Goal: Task Accomplishment & Management: Use online tool/utility

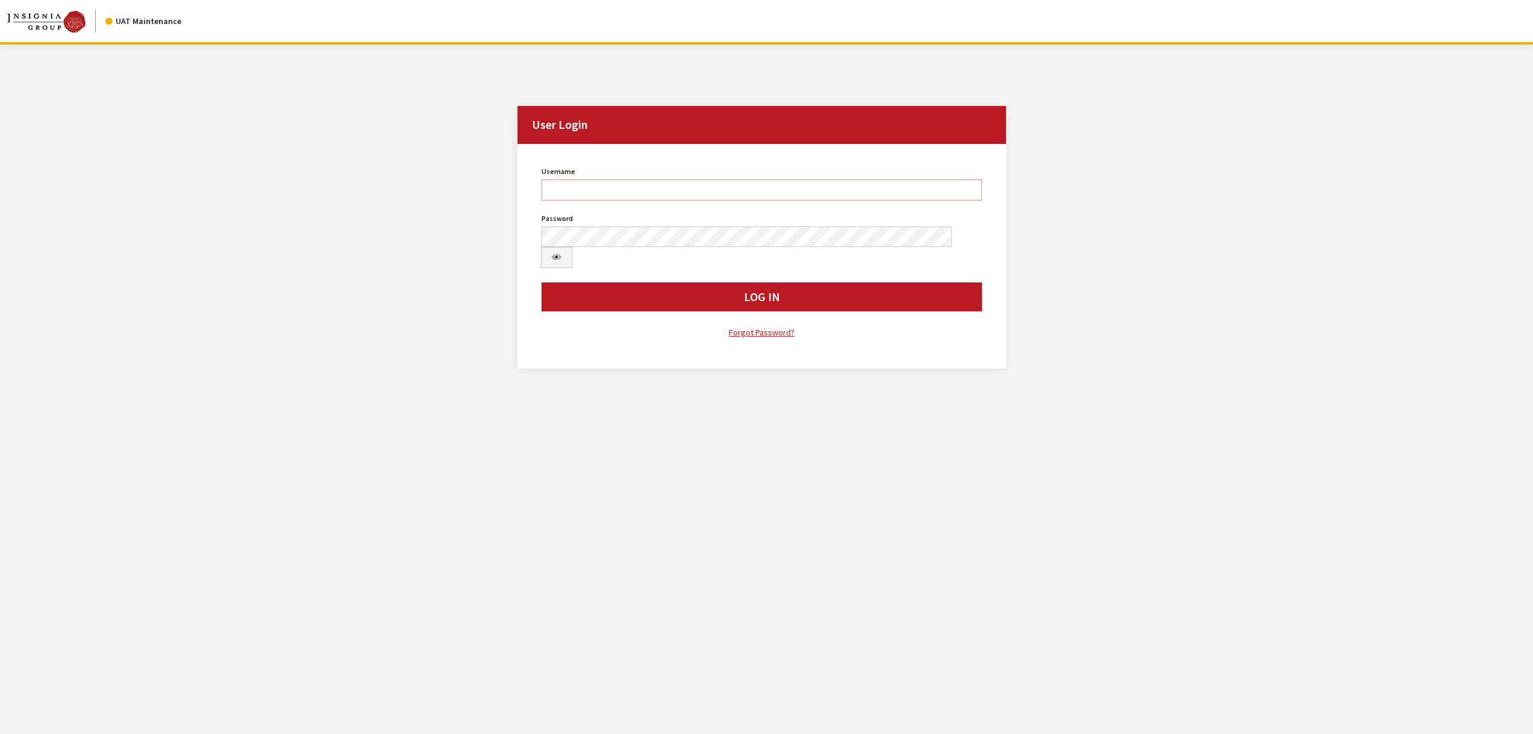
type input "jswartwout"
click at [595, 283] on button "Log In" at bounding box center [762, 297] width 440 height 29
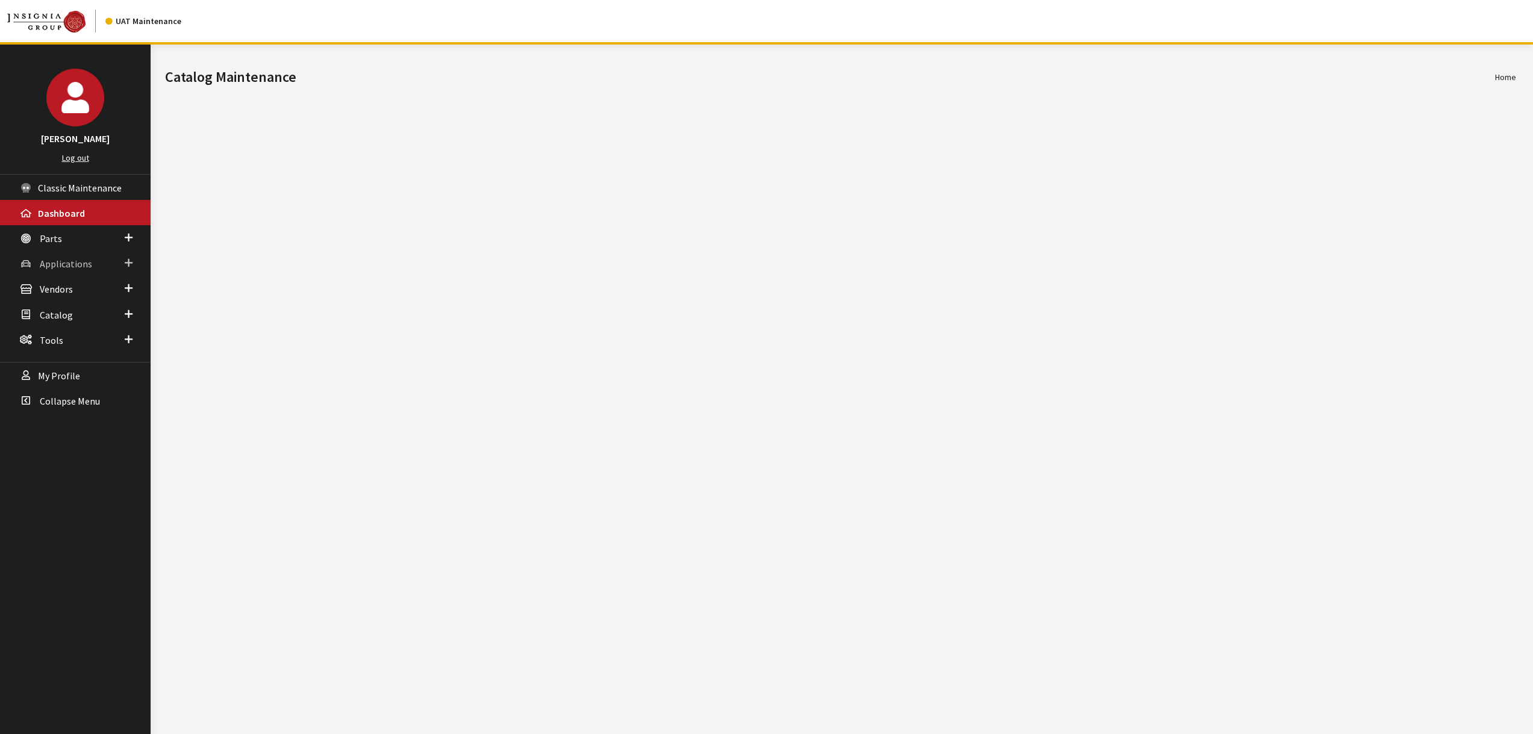
click at [55, 265] on span "Applications" at bounding box center [66, 264] width 52 height 12
click at [64, 309] on link "Application Search" at bounding box center [75, 310] width 151 height 22
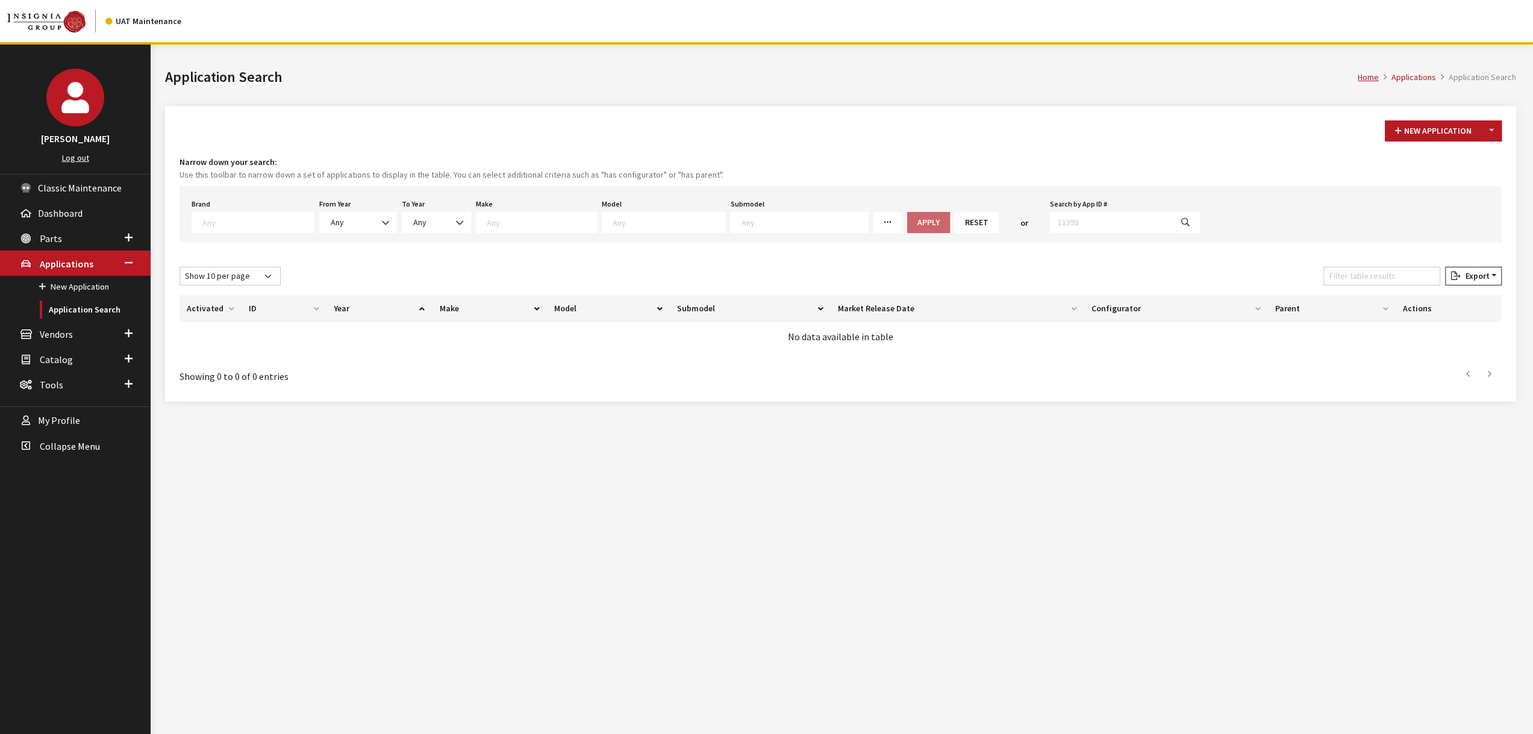
click at [272, 221] on textarea "Search" at bounding box center [257, 222] width 111 height 11
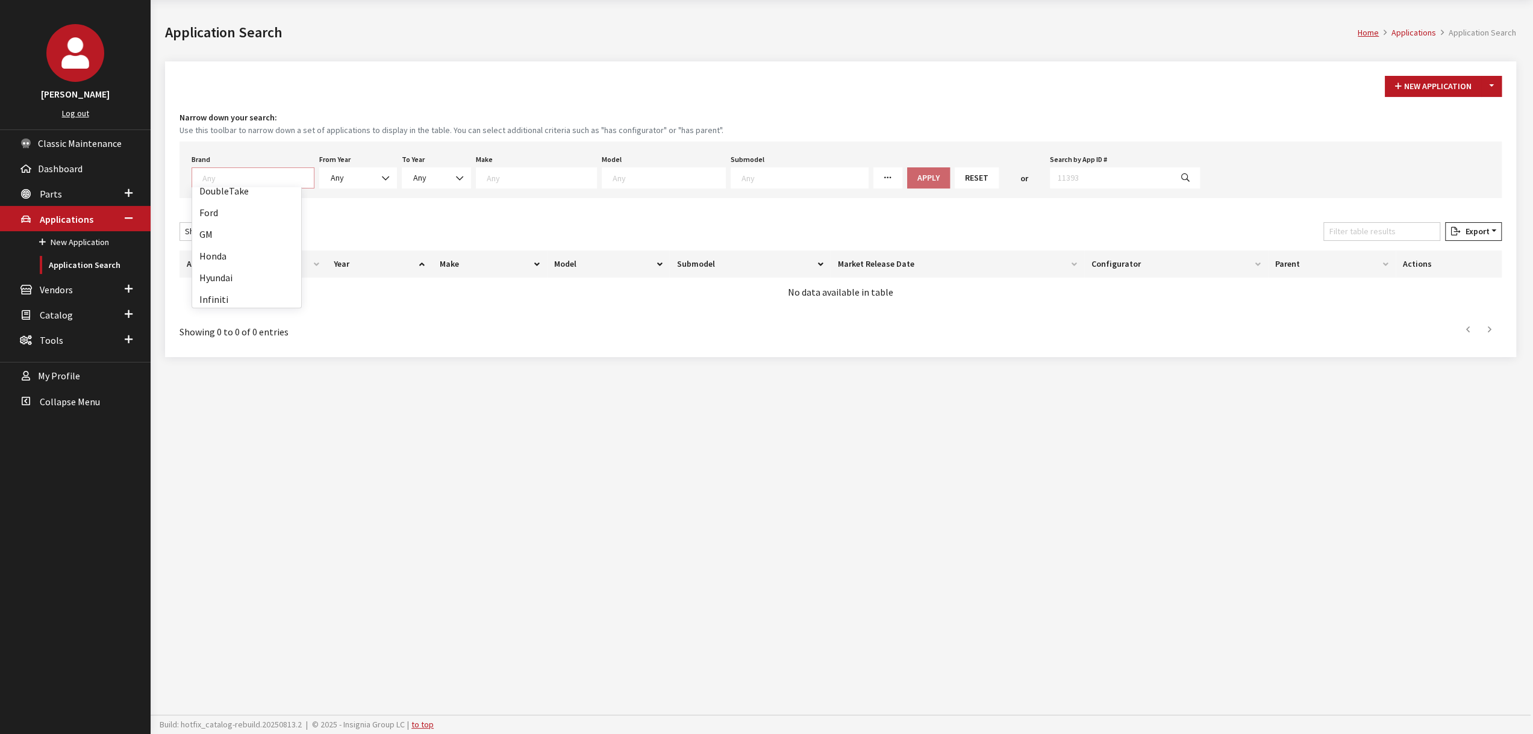
scroll to position [121, 0]
select select "1"
select select
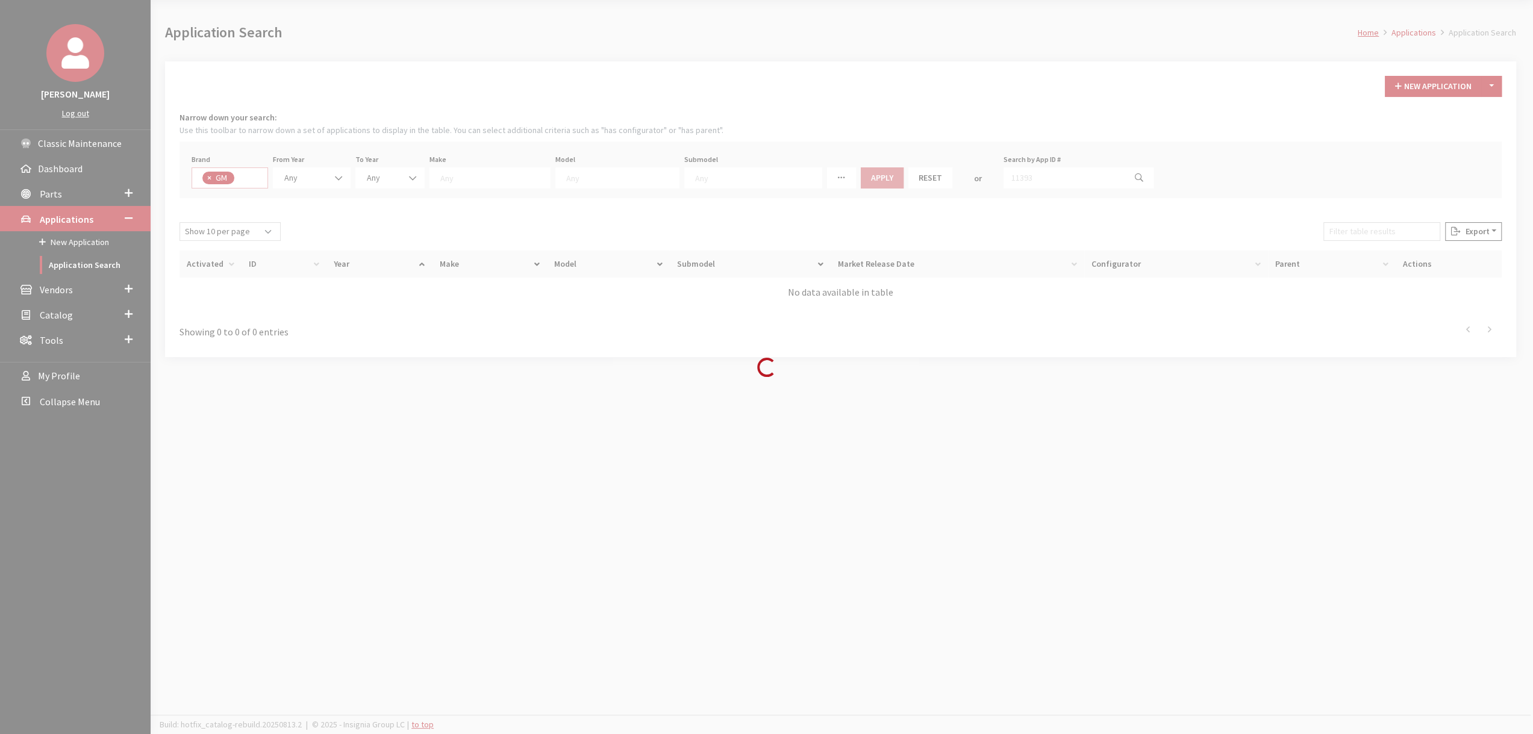
scroll to position [92, 0]
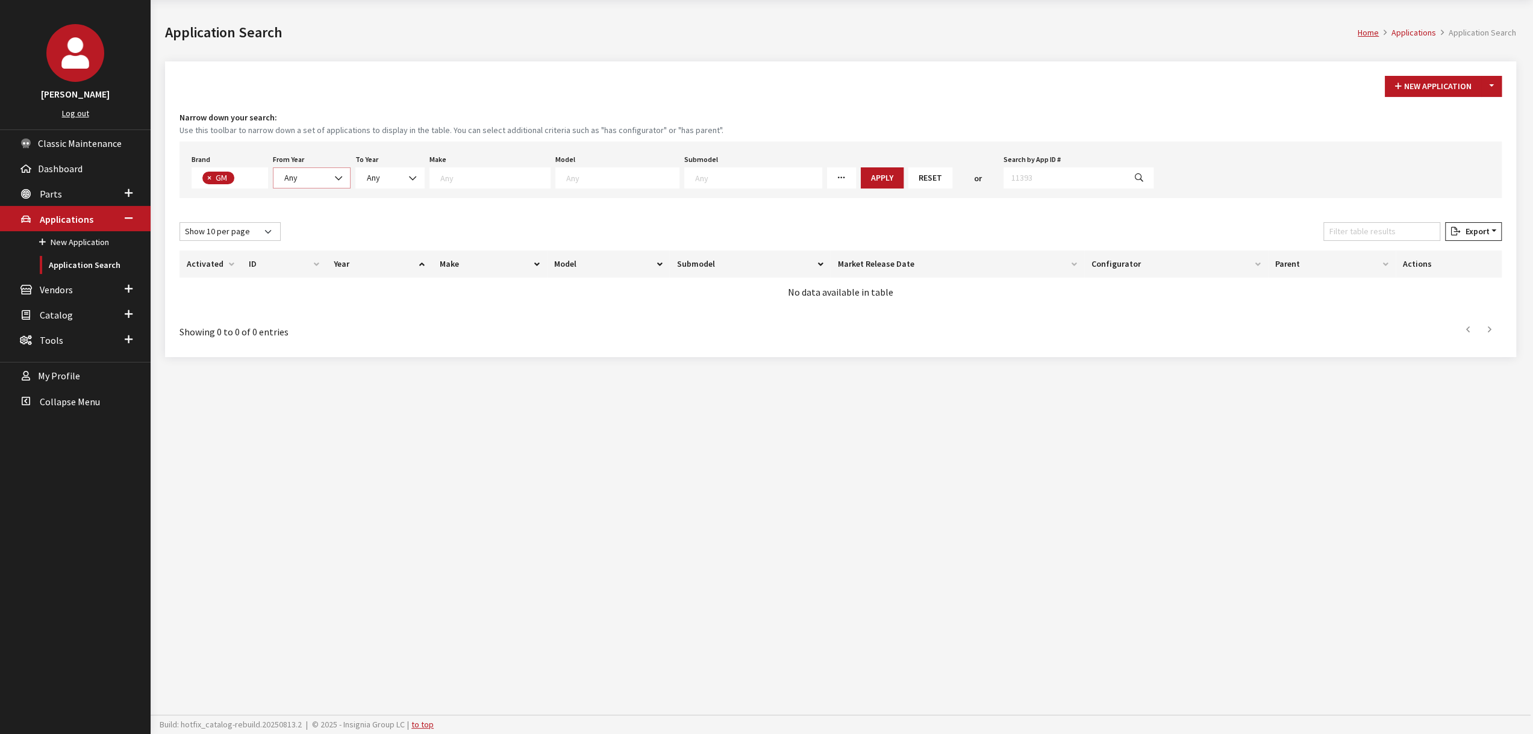
click at [323, 177] on span "Any" at bounding box center [312, 178] width 62 height 13
select select "2026"
select select
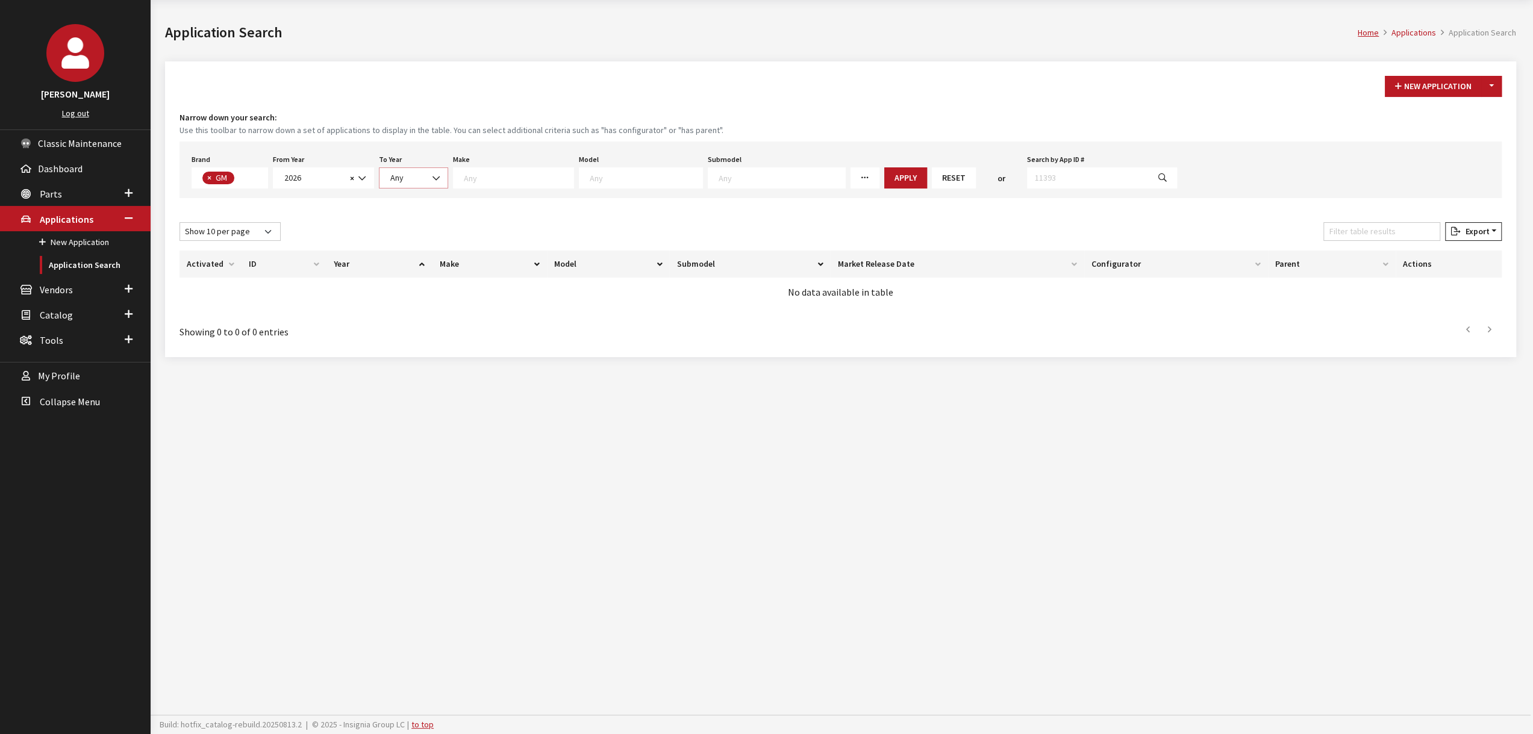
drag, startPoint x: 431, startPoint y: 183, endPoint x: 447, endPoint y: 175, distance: 18.1
click at [433, 172] on b at bounding box center [433, 172] width 0 height 0
click at [477, 178] on textarea "Search" at bounding box center [519, 177] width 110 height 11
click at [207, 178] on span "×" at bounding box center [209, 177] width 4 height 11
select select
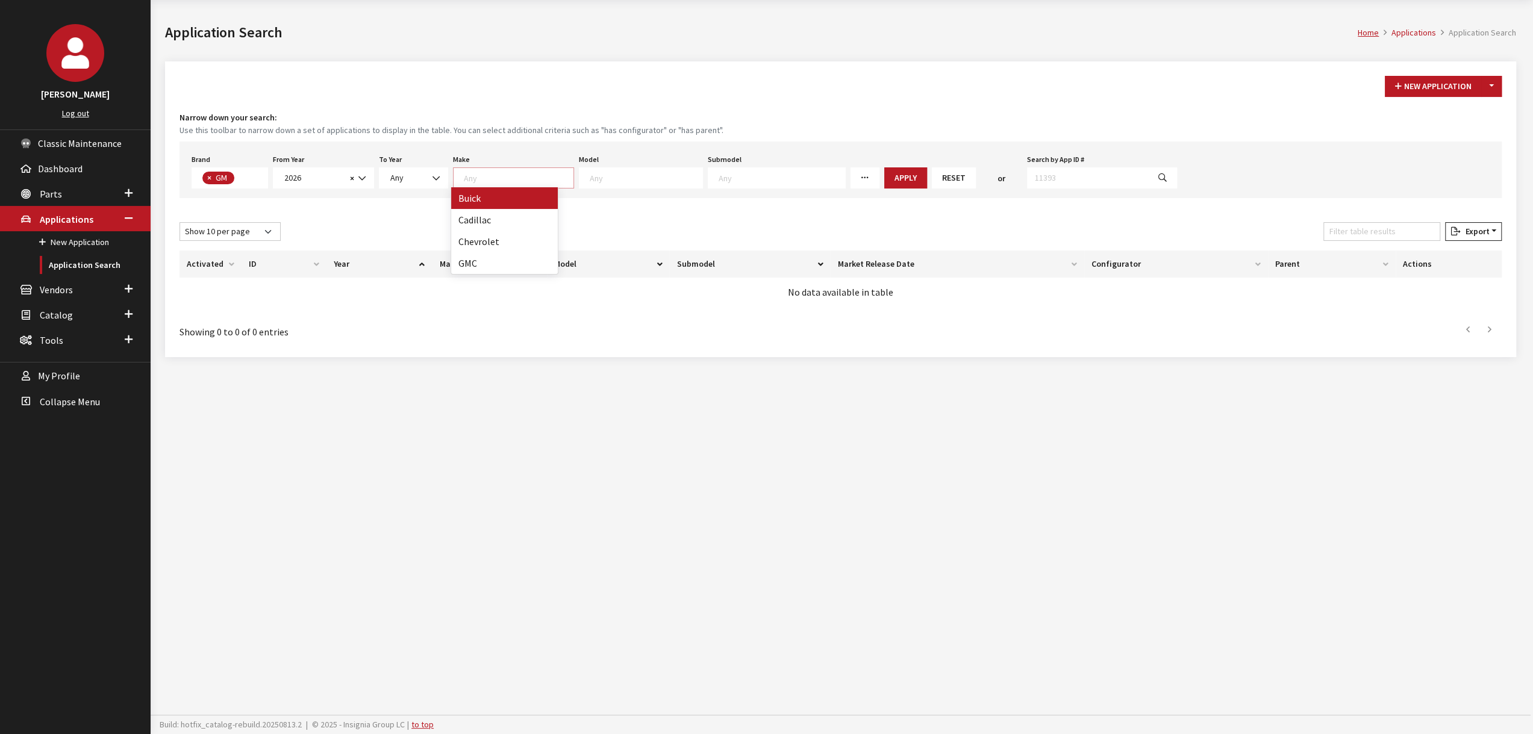
select select
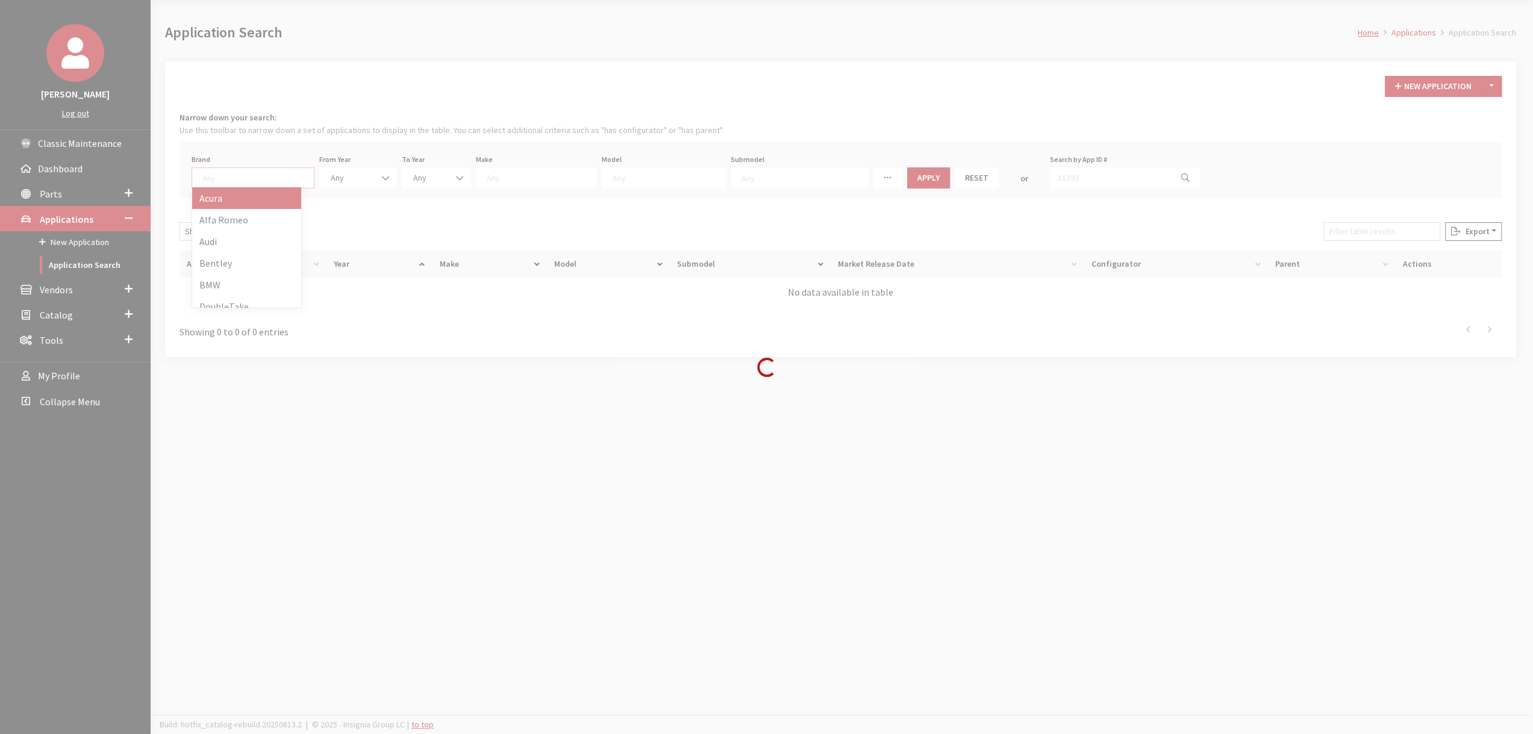
scroll to position [1, 0]
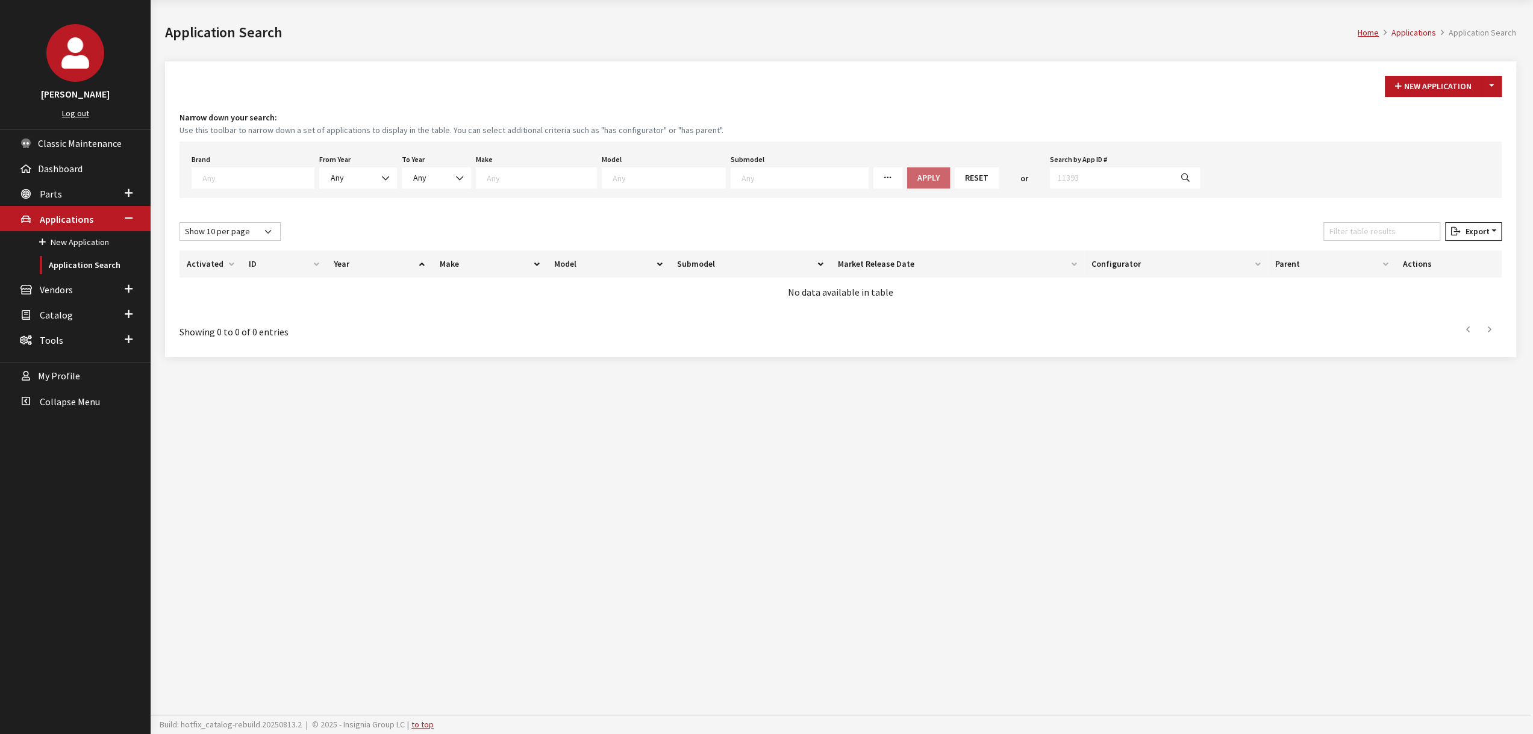
click at [243, 179] on textarea "Search" at bounding box center [257, 177] width 111 height 11
select select "550"
select select
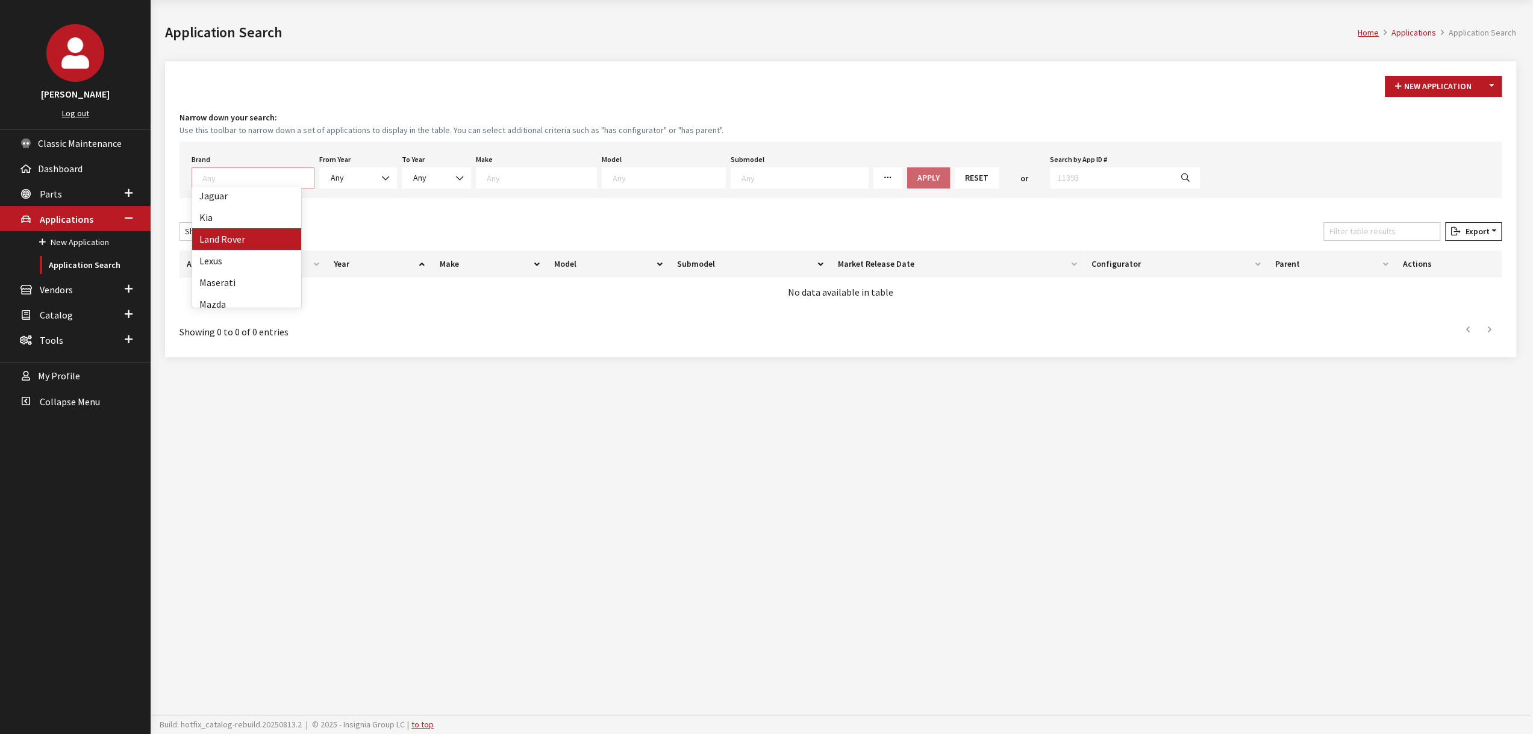
select select
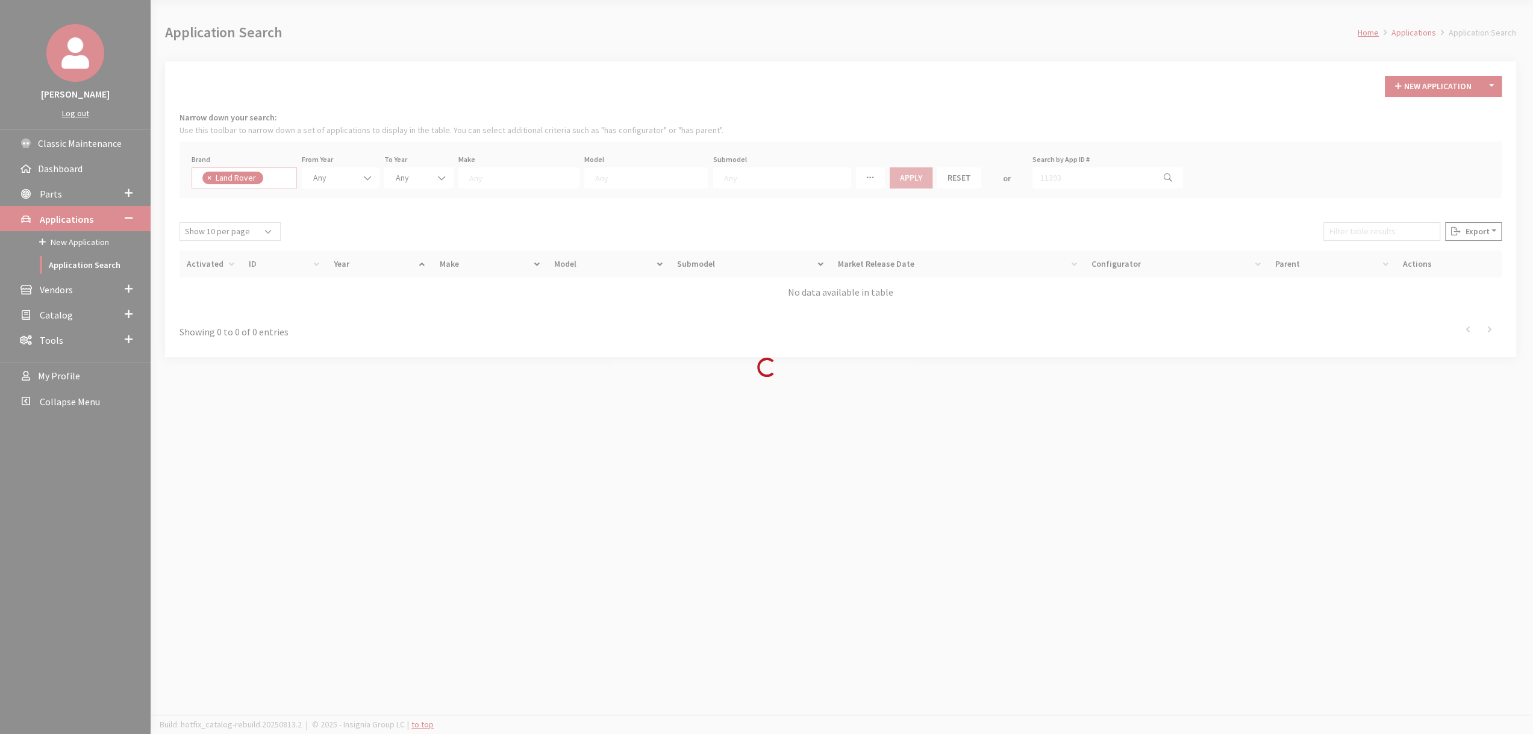
scroll to position [1, 0]
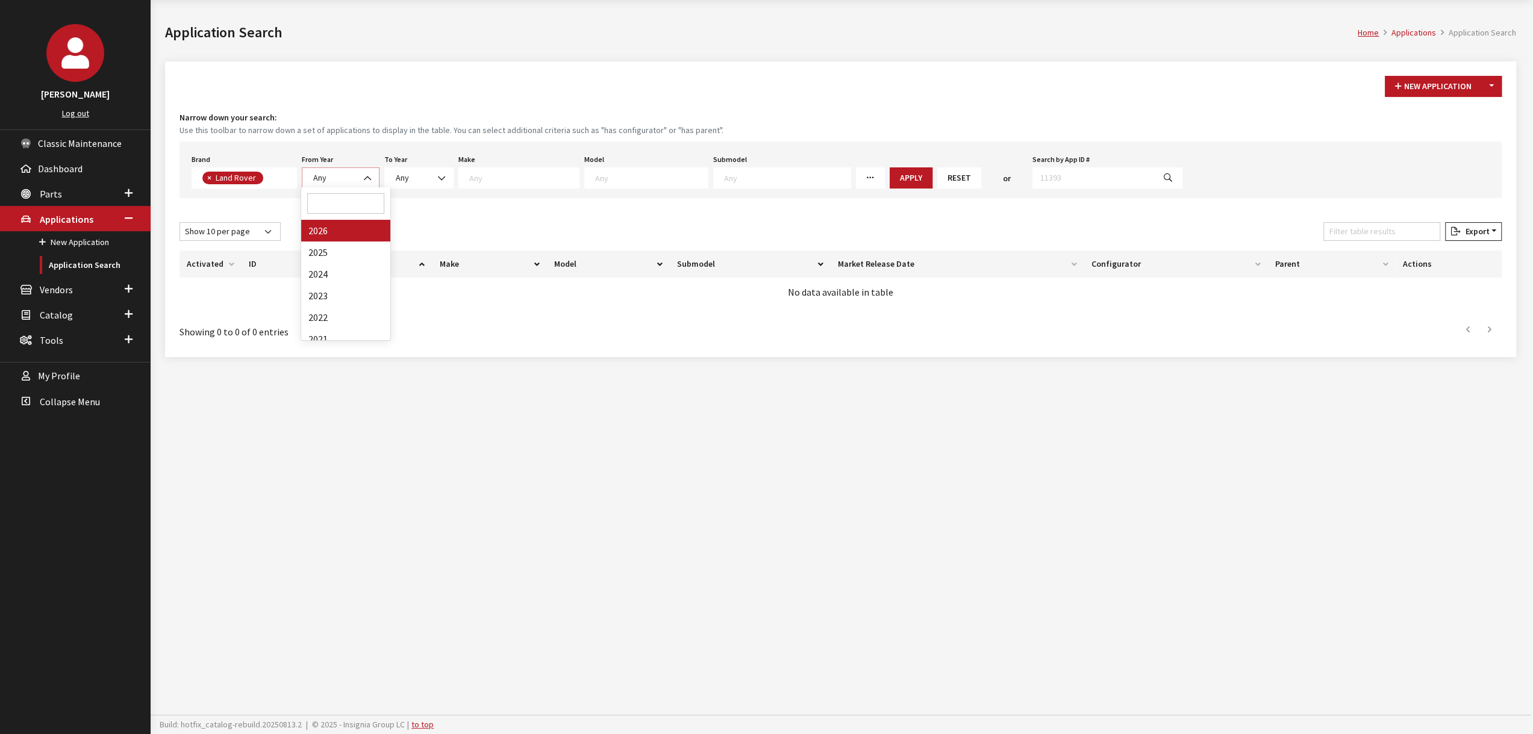
drag, startPoint x: 353, startPoint y: 175, endPoint x: 359, endPoint y: 203, distance: 29.0
click at [353, 175] on span "Any" at bounding box center [341, 178] width 62 height 13
drag, startPoint x: 351, startPoint y: 230, endPoint x: 448, endPoint y: 189, distance: 105.9
select select "2026"
select select
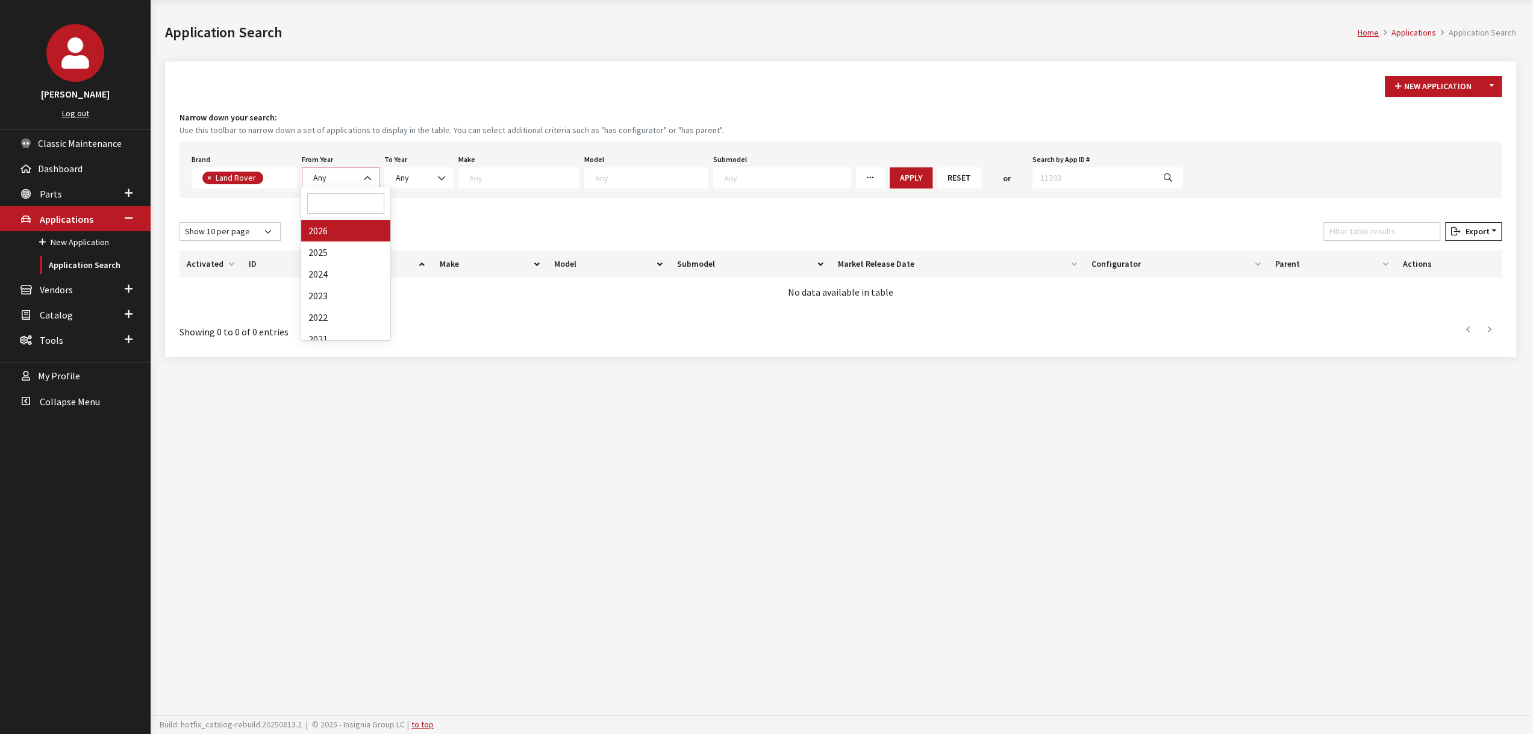
select select
click at [452, 181] on span "Any" at bounding box center [443, 178] width 54 height 13
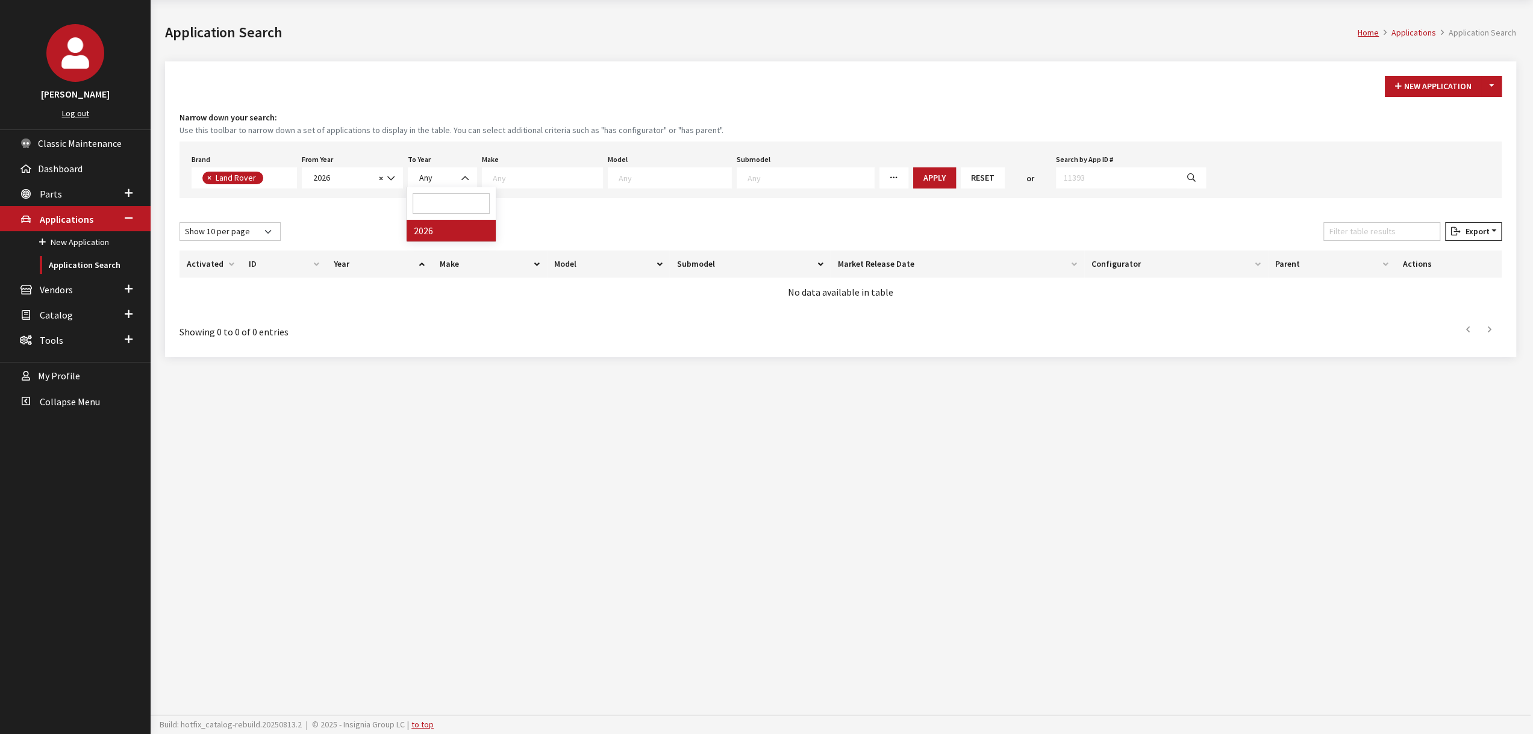
click at [571, 164] on div "Make Any DEFENDER DISCOVERY RANGE ROVER" at bounding box center [543, 169] width 126 height 37
click at [566, 183] on span at bounding box center [542, 178] width 121 height 21
select select "65"
select select
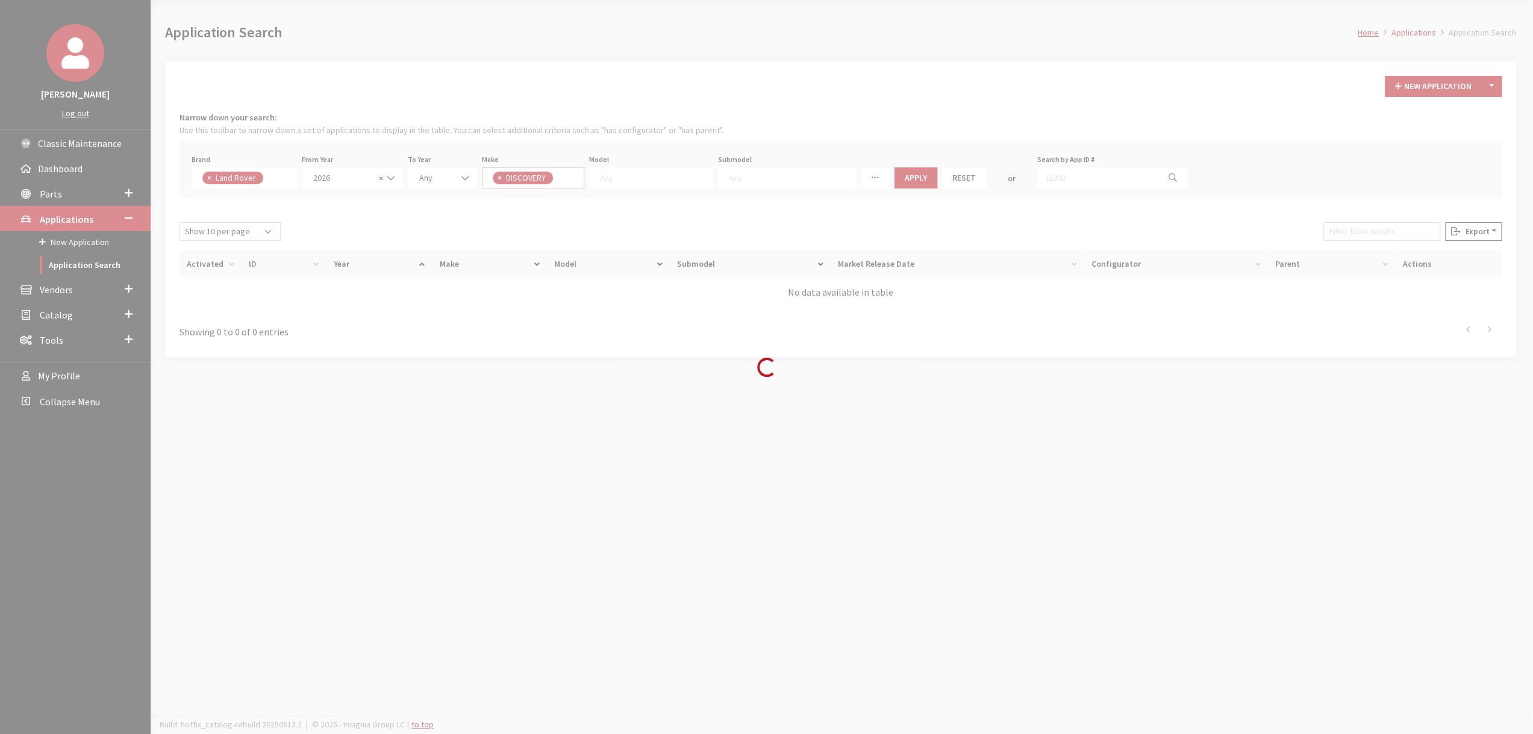
scroll to position [0, 0]
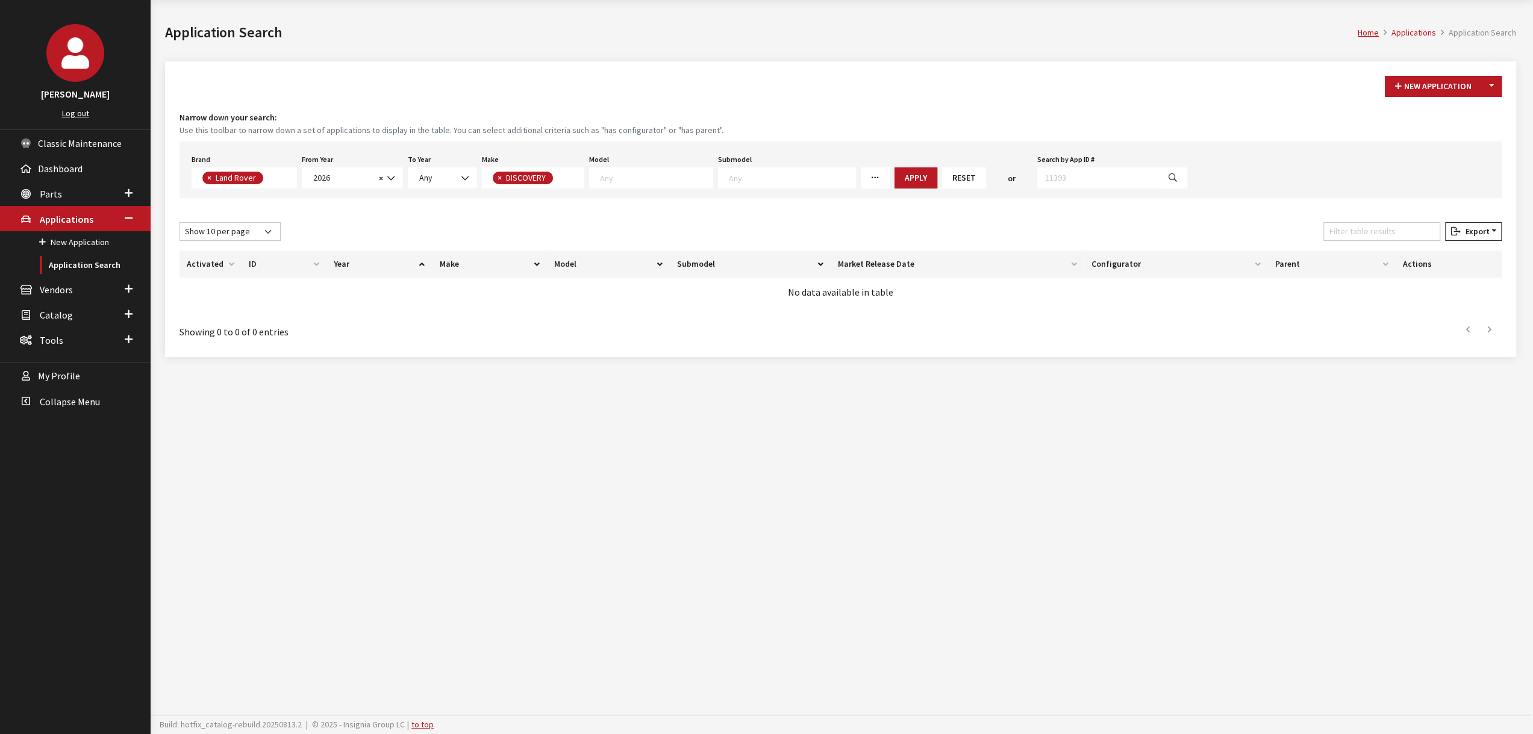
click at [662, 179] on textarea "Search" at bounding box center [656, 177] width 113 height 11
click at [789, 124] on small "Use this toolbar to narrow down a set of applications to display in the table. …" at bounding box center [841, 130] width 1323 height 13
drag, startPoint x: 622, startPoint y: 180, endPoint x: 629, endPoint y: 186, distance: 9.0
click at [624, 181] on textarea "Search" at bounding box center [656, 177] width 113 height 11
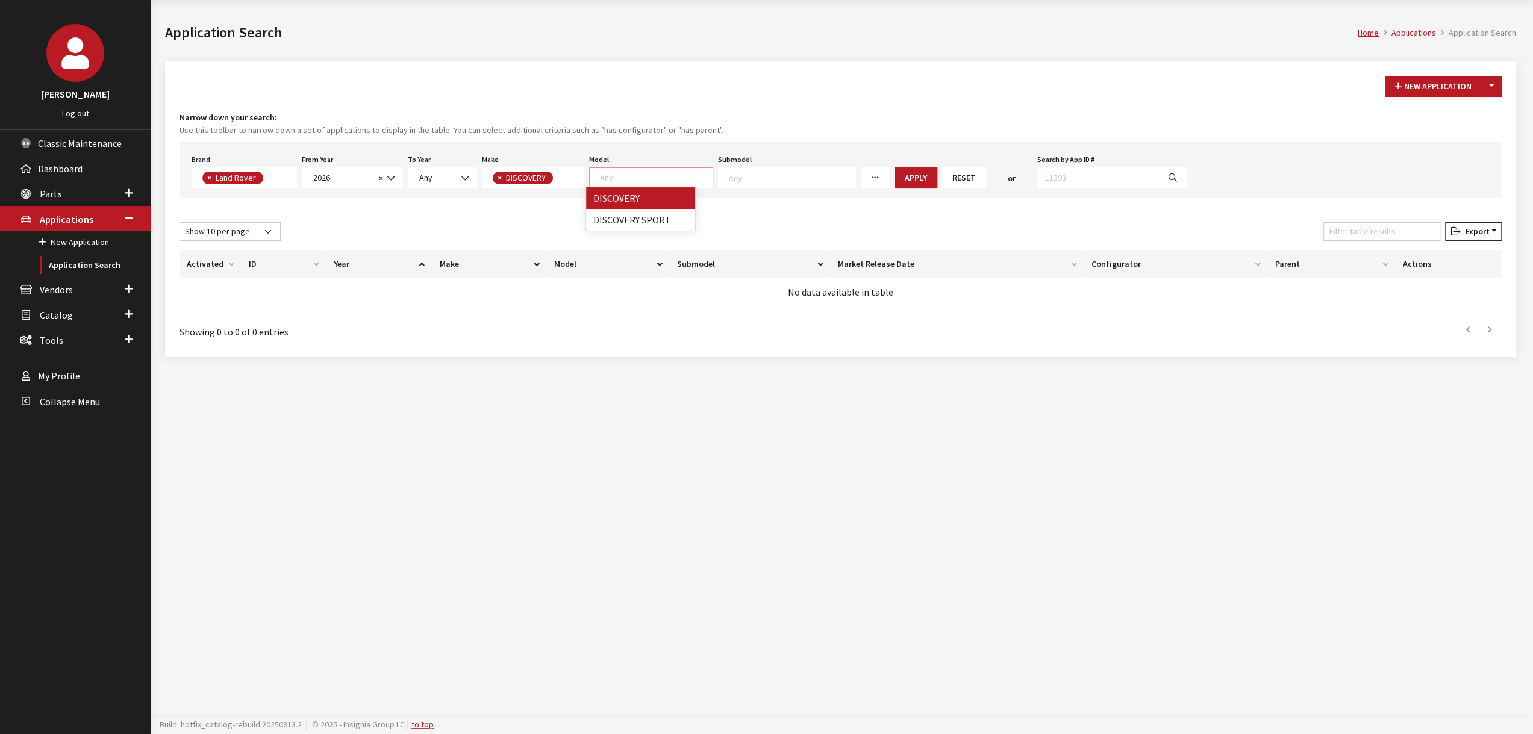
drag, startPoint x: 629, startPoint y: 186, endPoint x: 800, endPoint y: 201, distance: 171.8
select select "1346"
select select
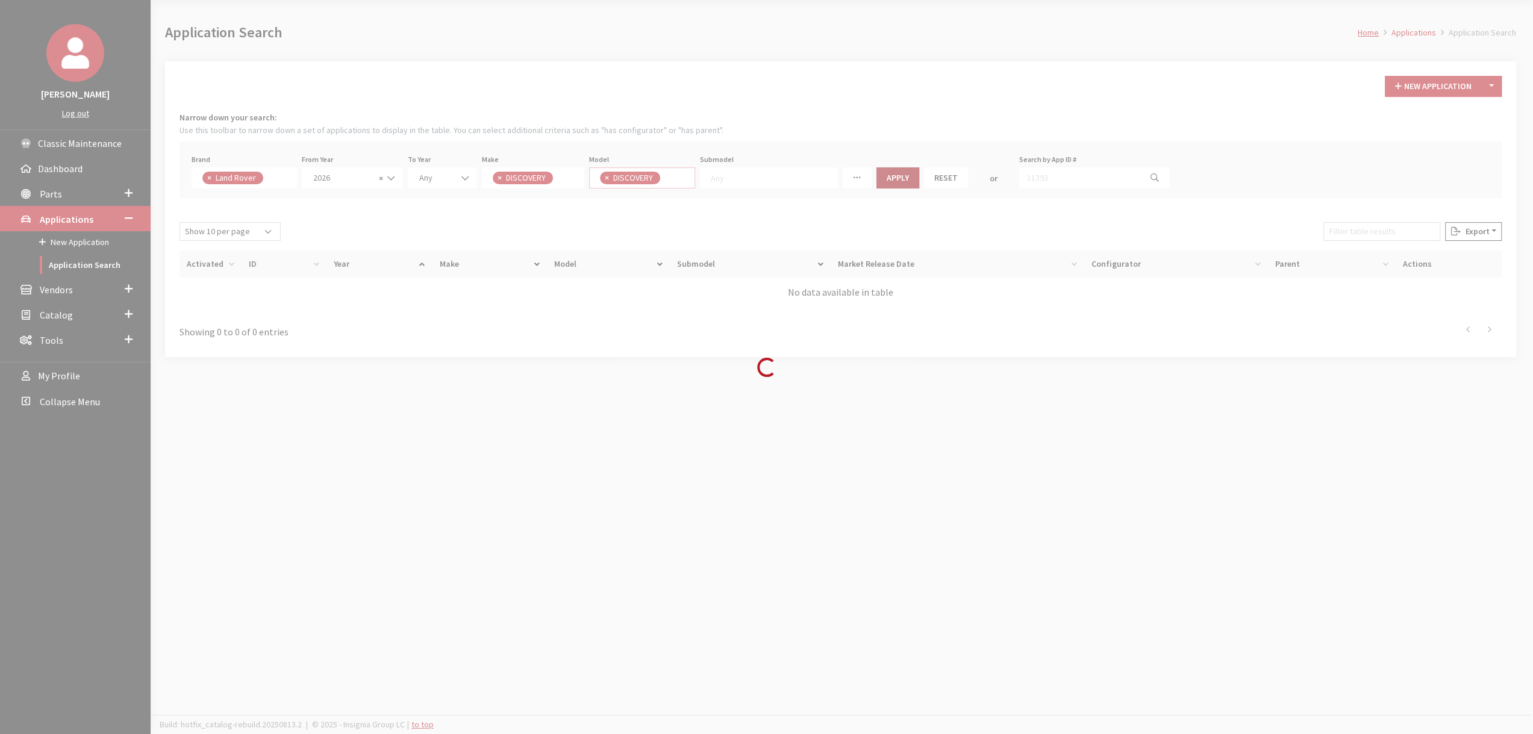
scroll to position [0, 0]
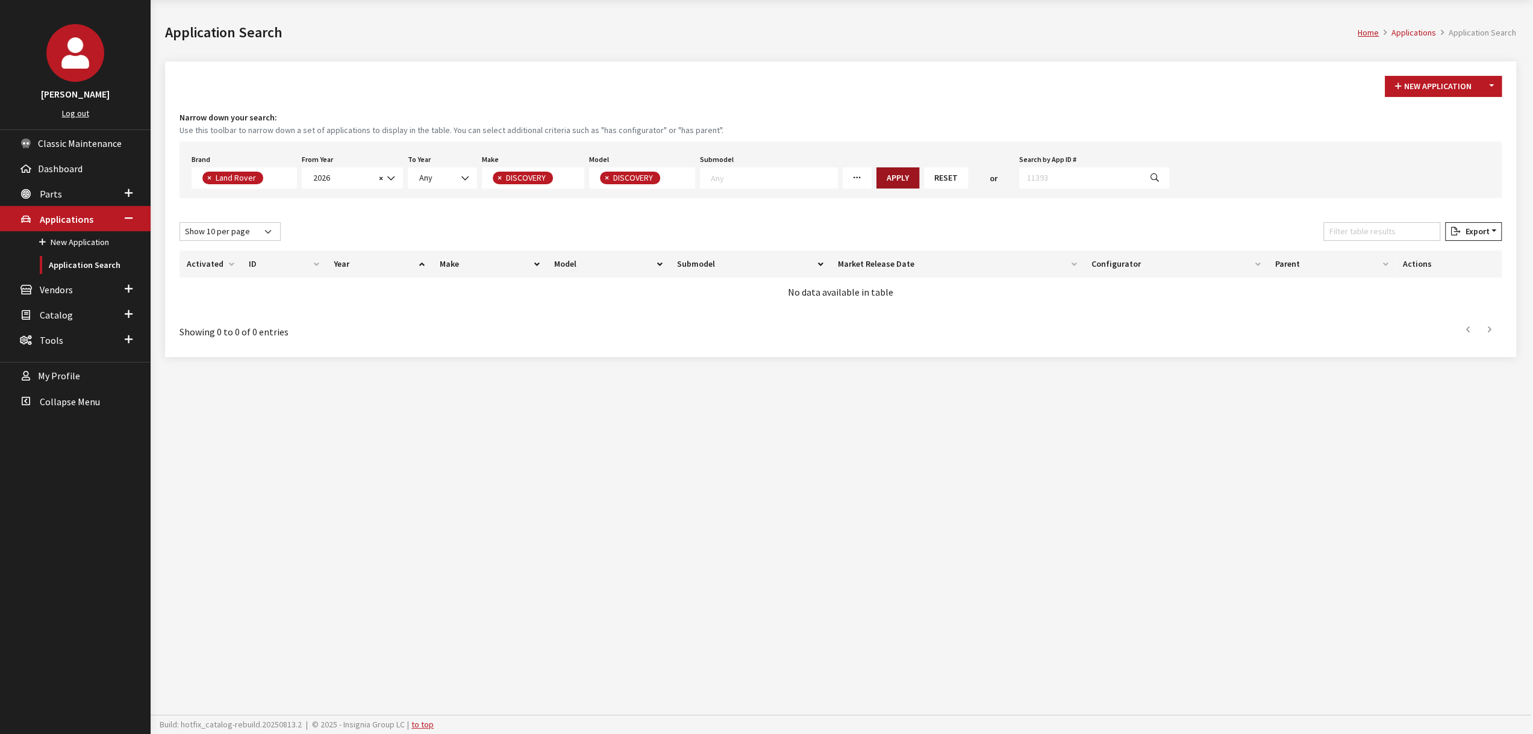
click at [883, 170] on button "Apply" at bounding box center [898, 178] width 43 height 21
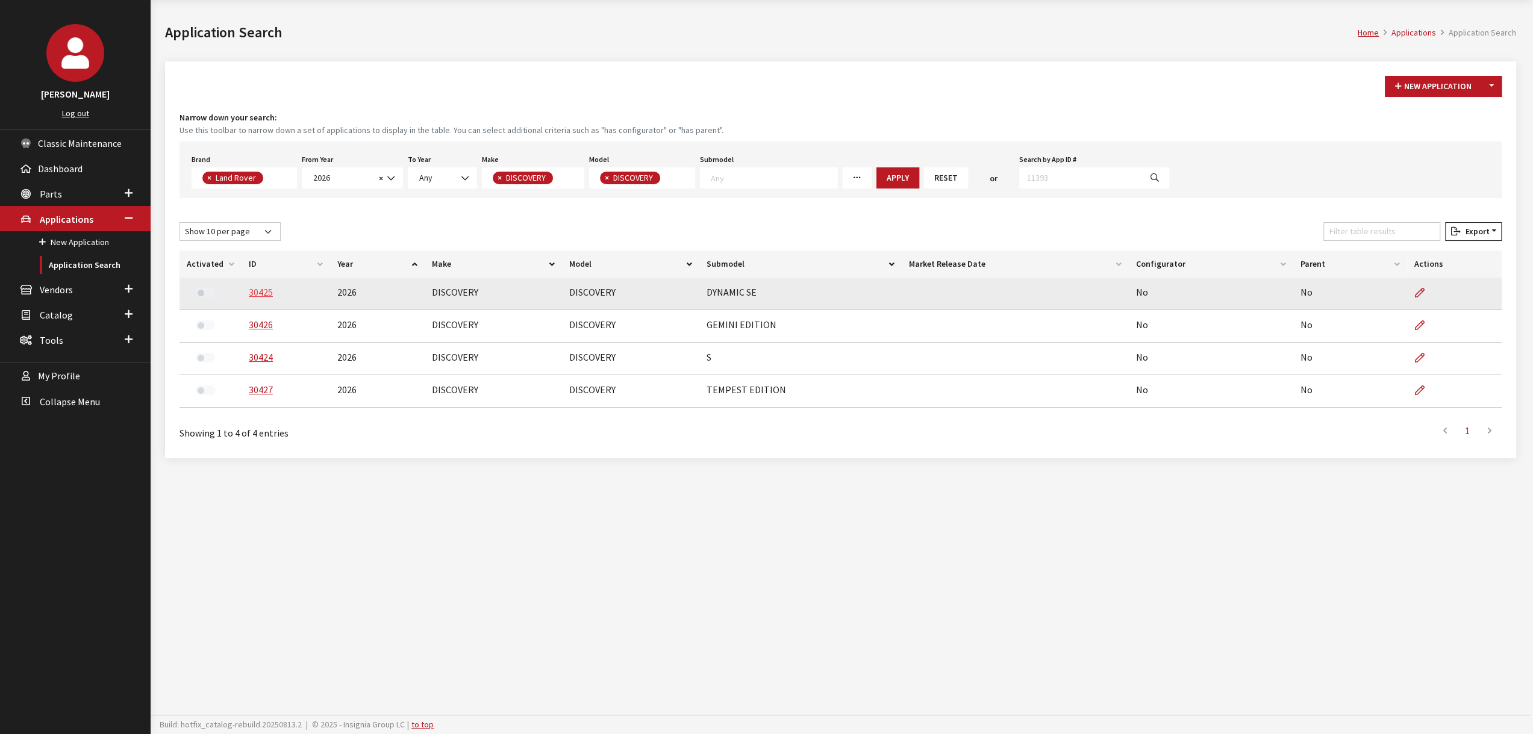
click at [256, 292] on link "30425" at bounding box center [261, 292] width 24 height 12
click at [250, 289] on link "30425" at bounding box center [261, 292] width 24 height 12
